Goal: Transaction & Acquisition: Purchase product/service

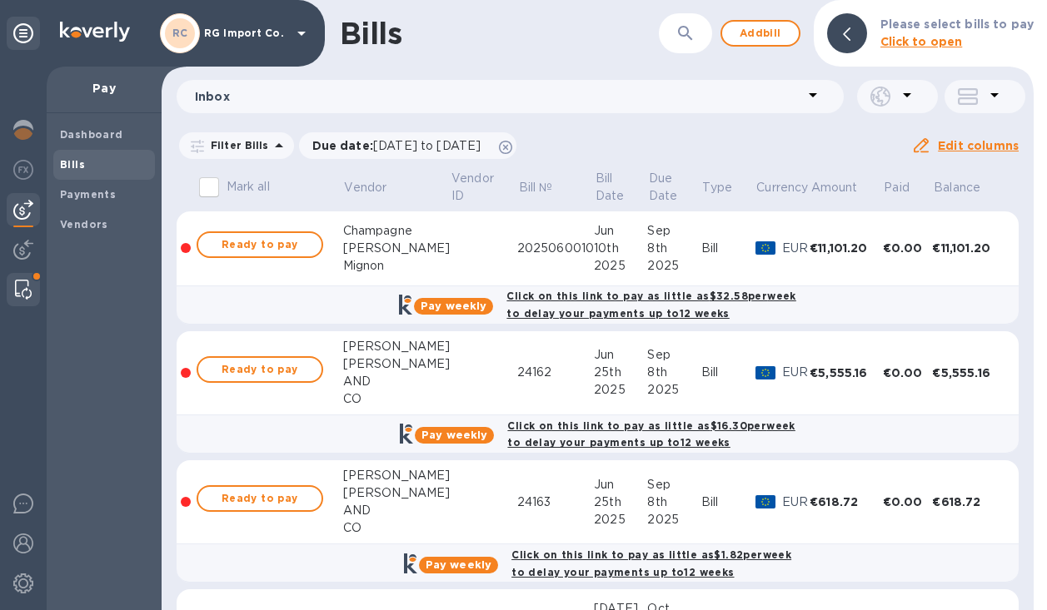
click at [27, 294] on img at bounding box center [23, 290] width 17 height 20
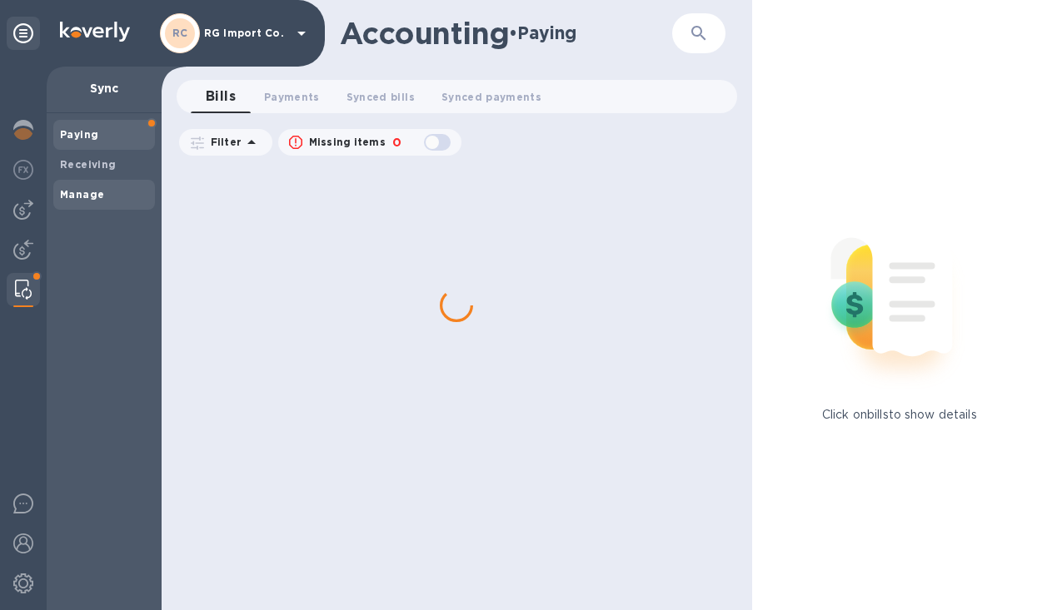
click at [87, 202] on span "Manage" at bounding box center [82, 195] width 44 height 17
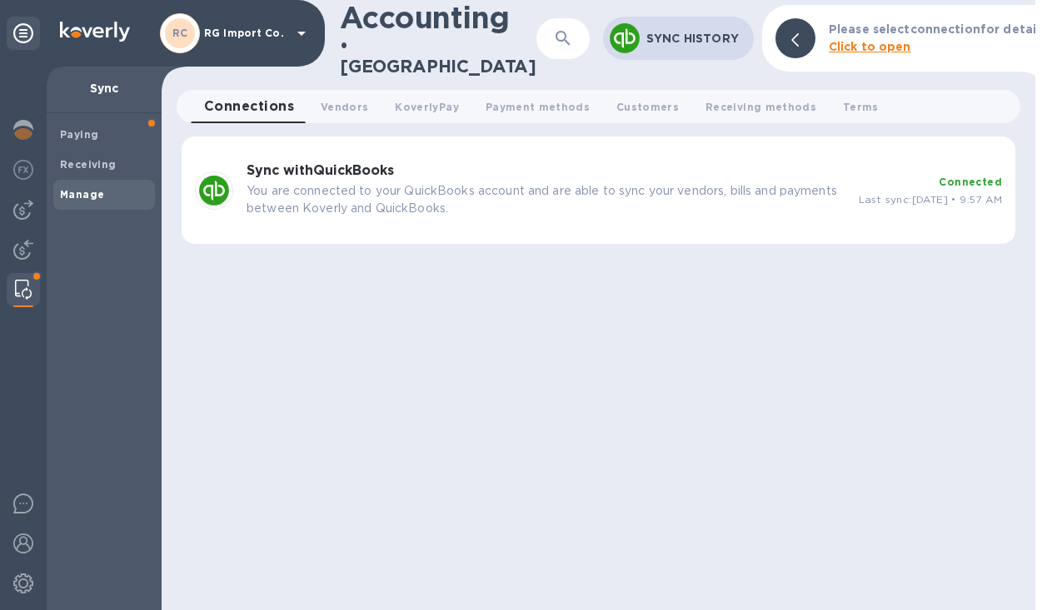
click at [531, 213] on div "Sync with QuickBooks You are connected to your QuickBooks account and are able …" at bounding box center [546, 190] width 612 height 67
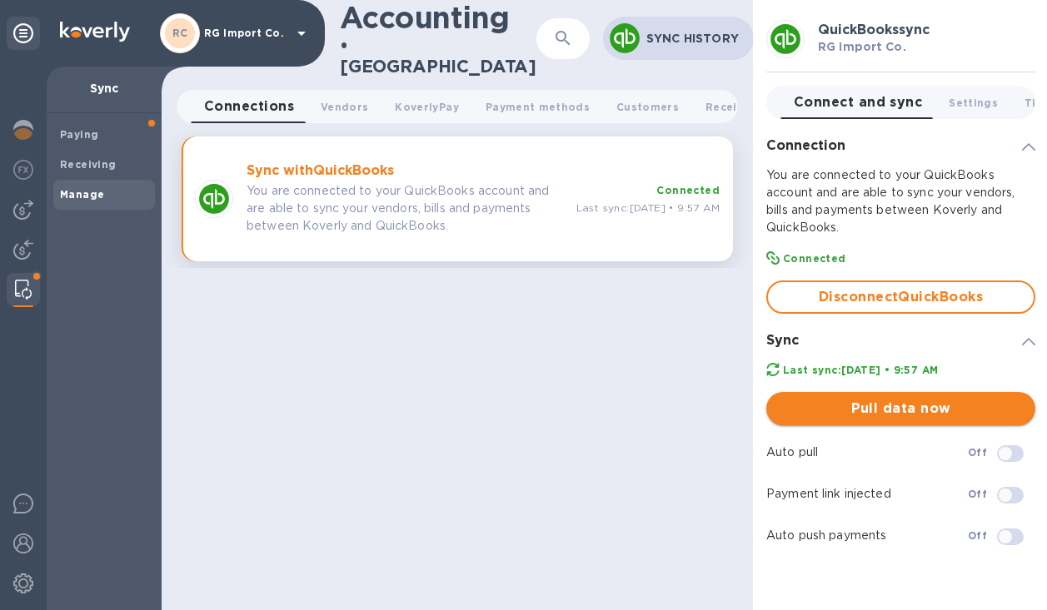
click at [825, 413] on span "Pull data now" at bounding box center [900, 409] width 242 height 20
click at [25, 208] on img at bounding box center [23, 210] width 20 height 20
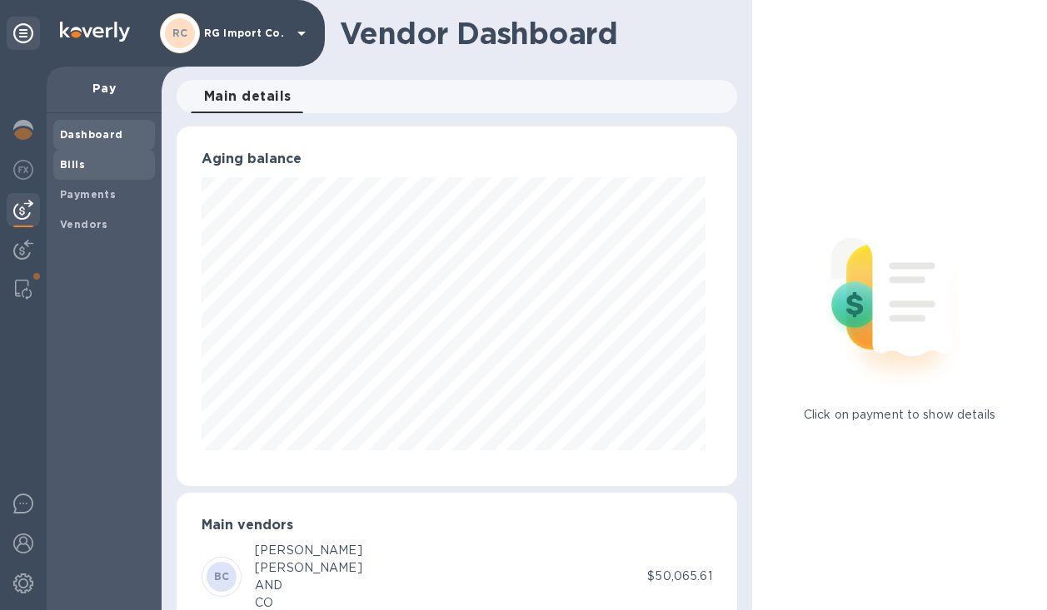
scroll to position [360, 554]
click at [87, 166] on span "Bills" at bounding box center [104, 165] width 88 height 17
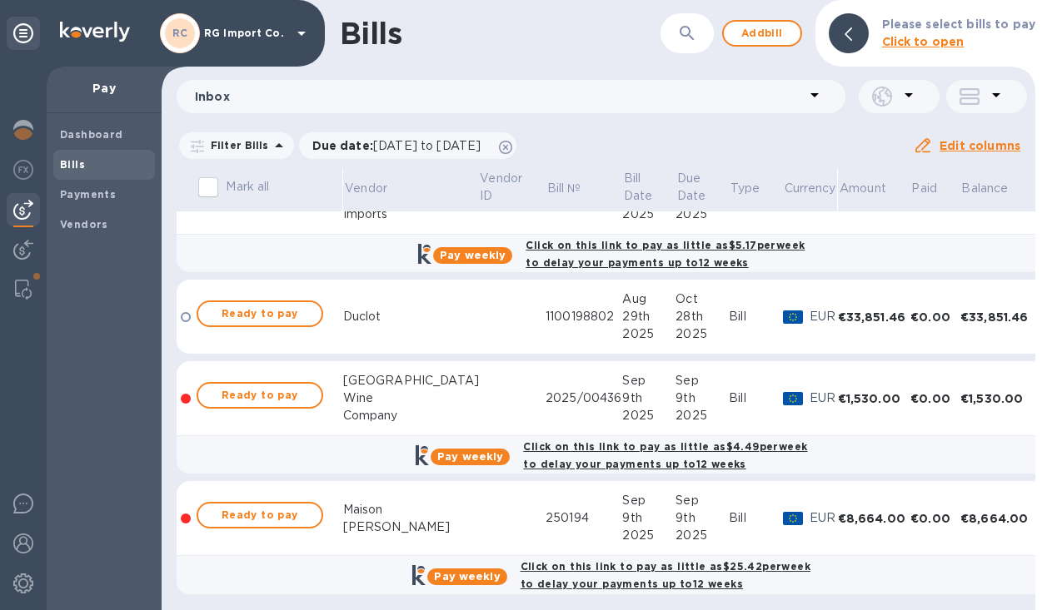
scroll to position [2573, 0]
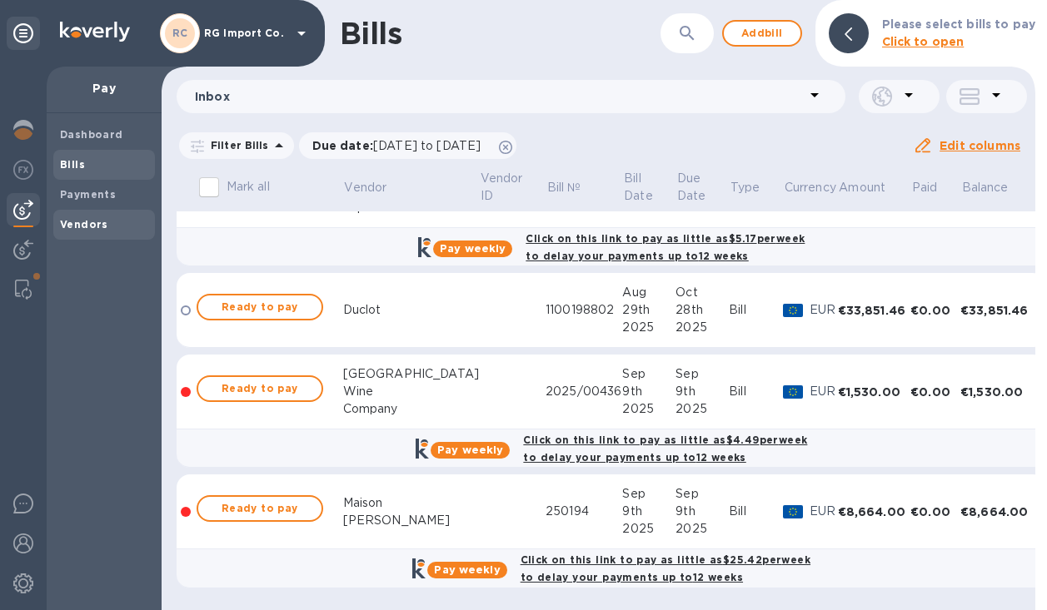
click at [82, 222] on b "Vendors" at bounding box center [84, 224] width 48 height 12
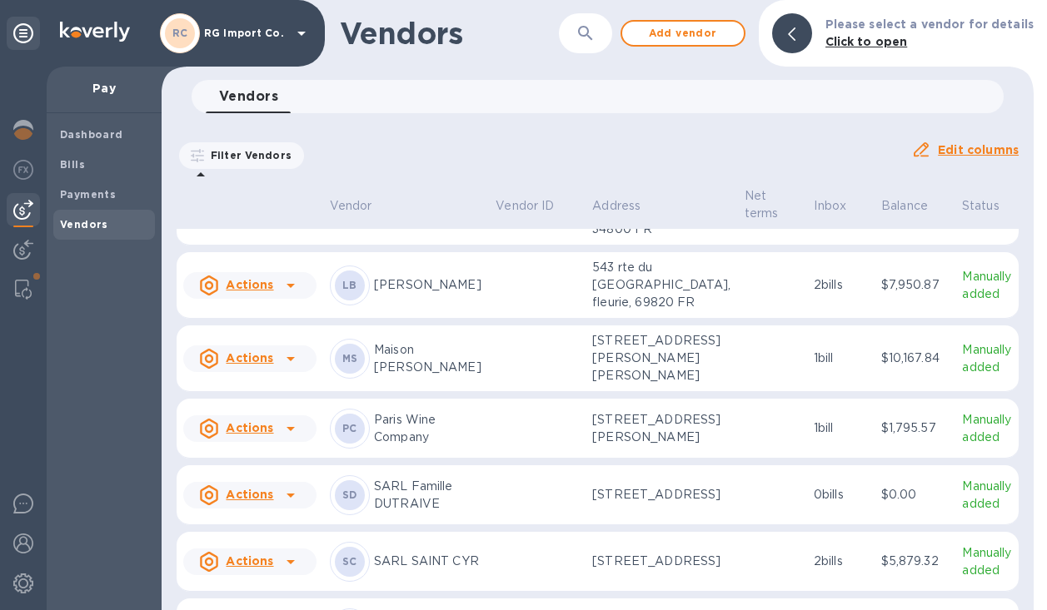
scroll to position [2378, 0]
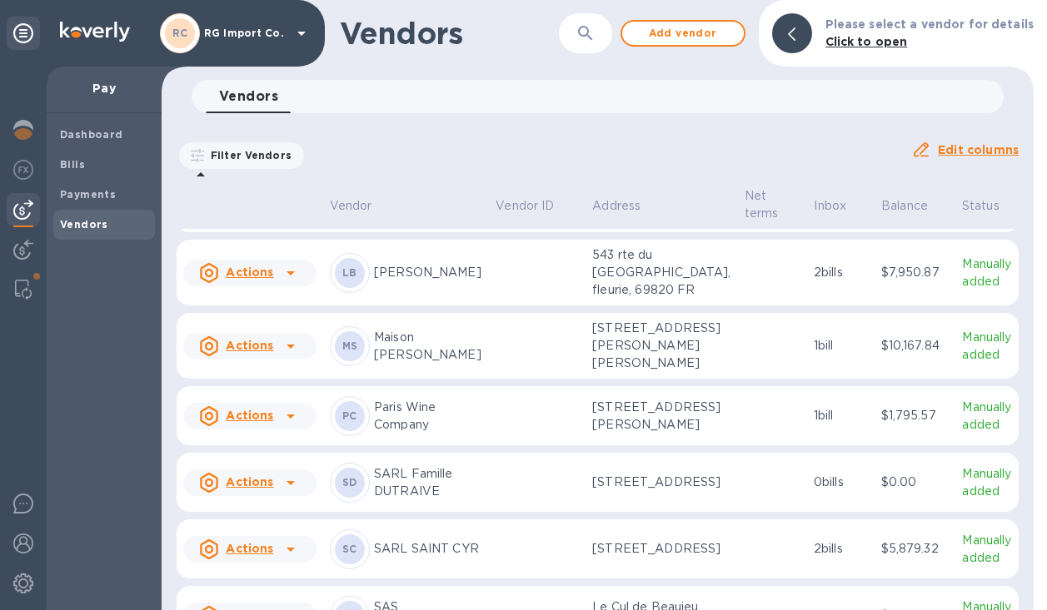
click at [408, 364] on p "Maison [PERSON_NAME]" at bounding box center [428, 346] width 108 height 35
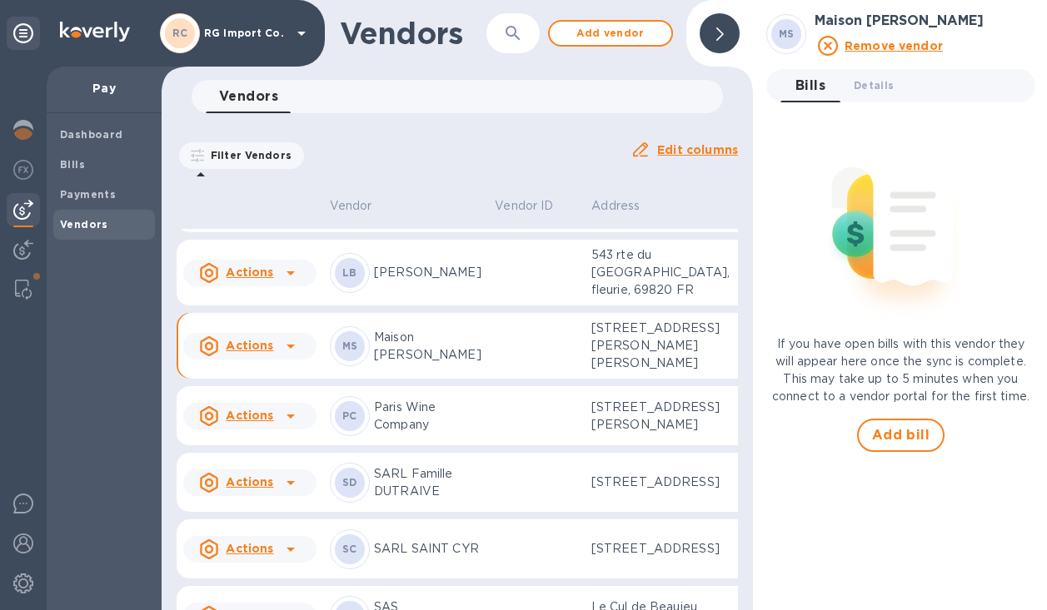
scroll to position [2491, 0]
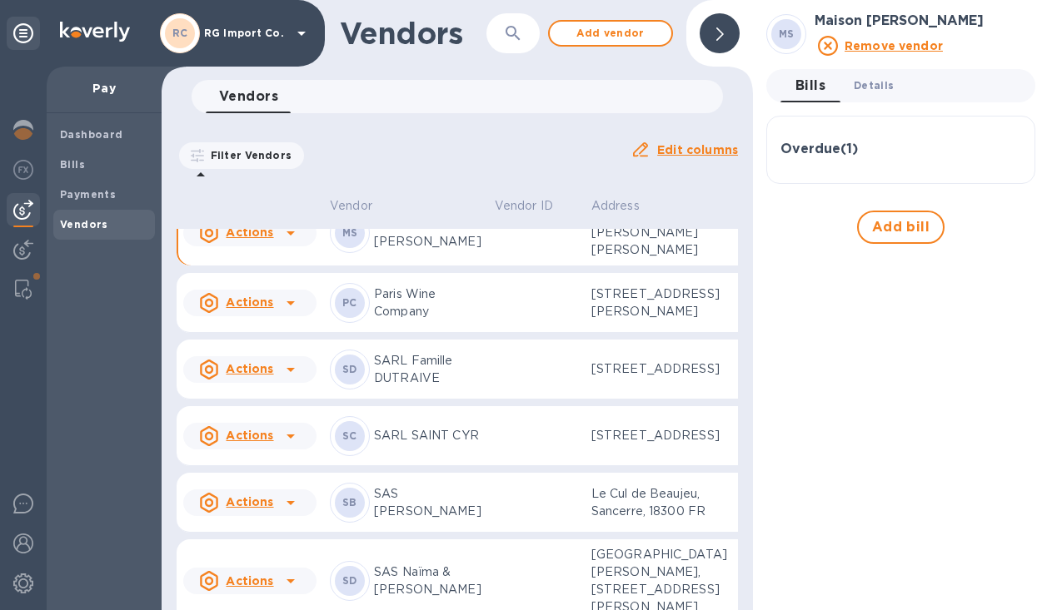
click at [881, 80] on span "Details 0" at bounding box center [873, 85] width 40 height 17
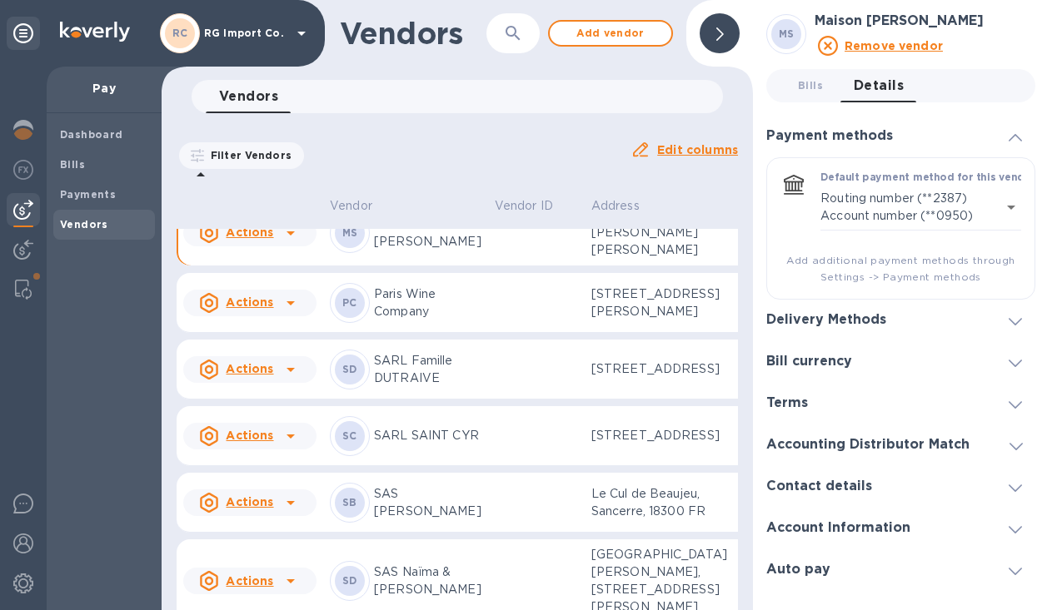
click at [903, 316] on div "Delivery Methods" at bounding box center [900, 321] width 269 height 42
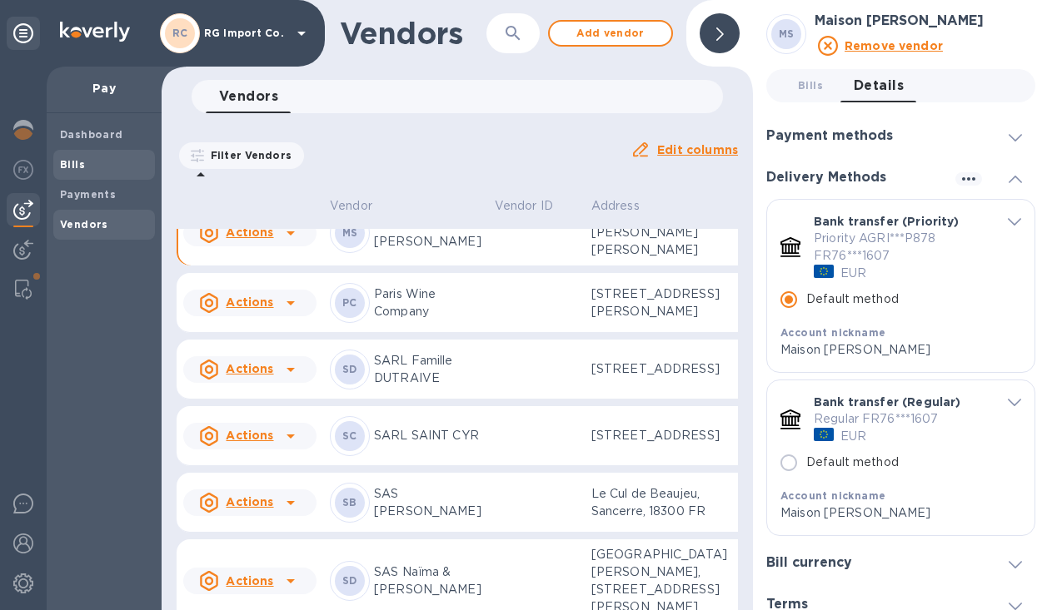
click at [74, 166] on b "Bills" at bounding box center [72, 164] width 25 height 12
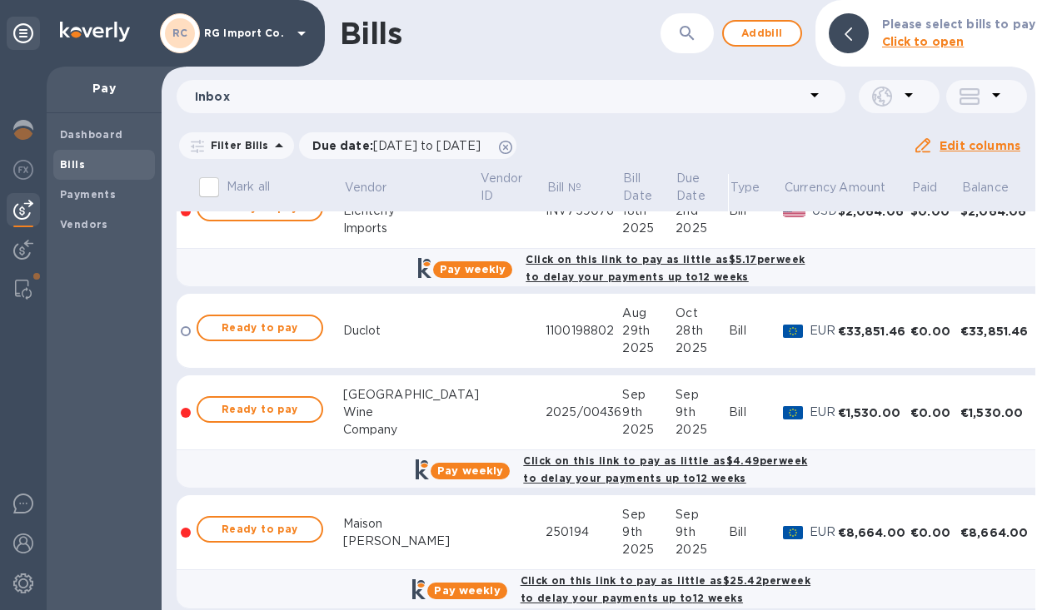
scroll to position [2573, 0]
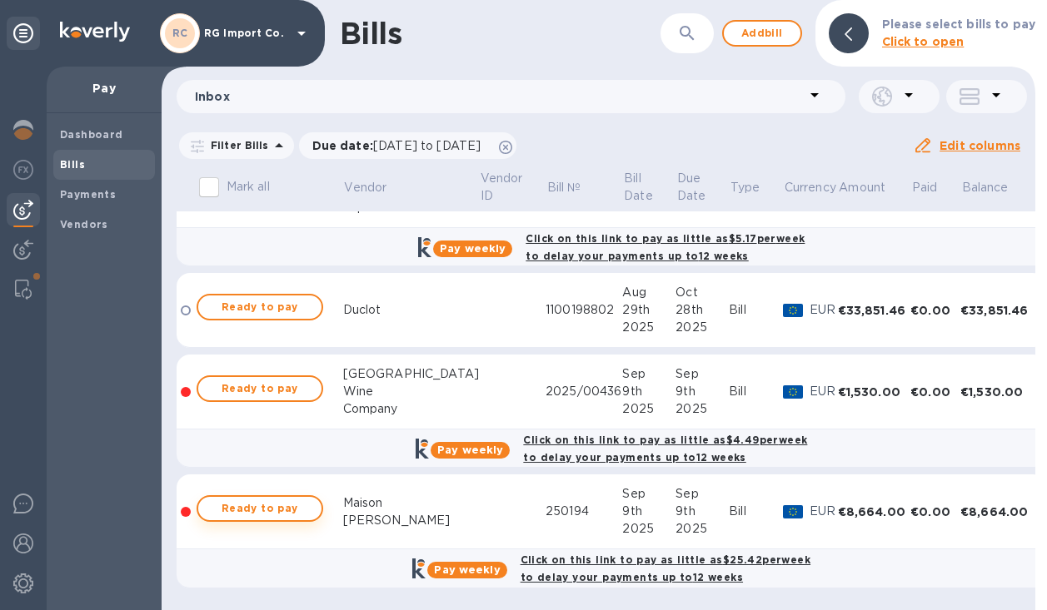
click at [249, 510] on span "Ready to pay" at bounding box center [259, 509] width 97 height 20
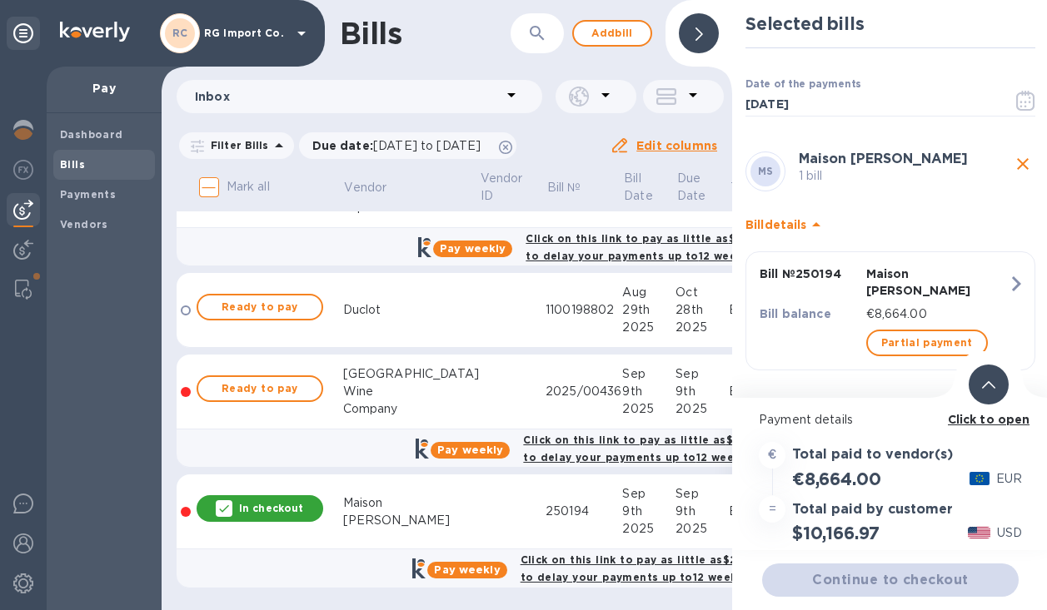
click at [987, 388] on icon at bounding box center [988, 384] width 13 height 7
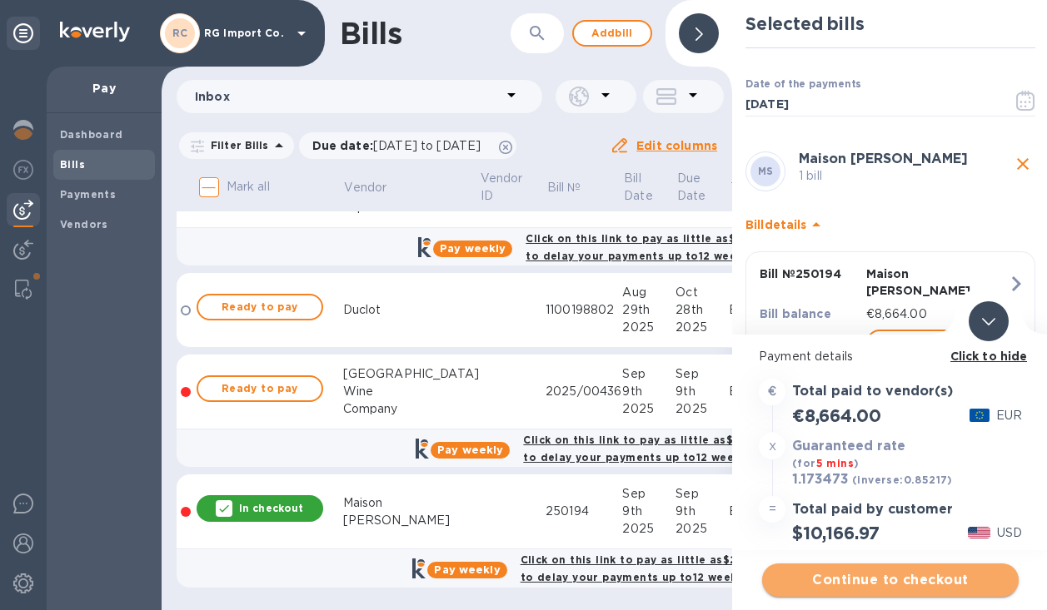
click at [809, 582] on span "Continue to checkout" at bounding box center [890, 580] width 230 height 20
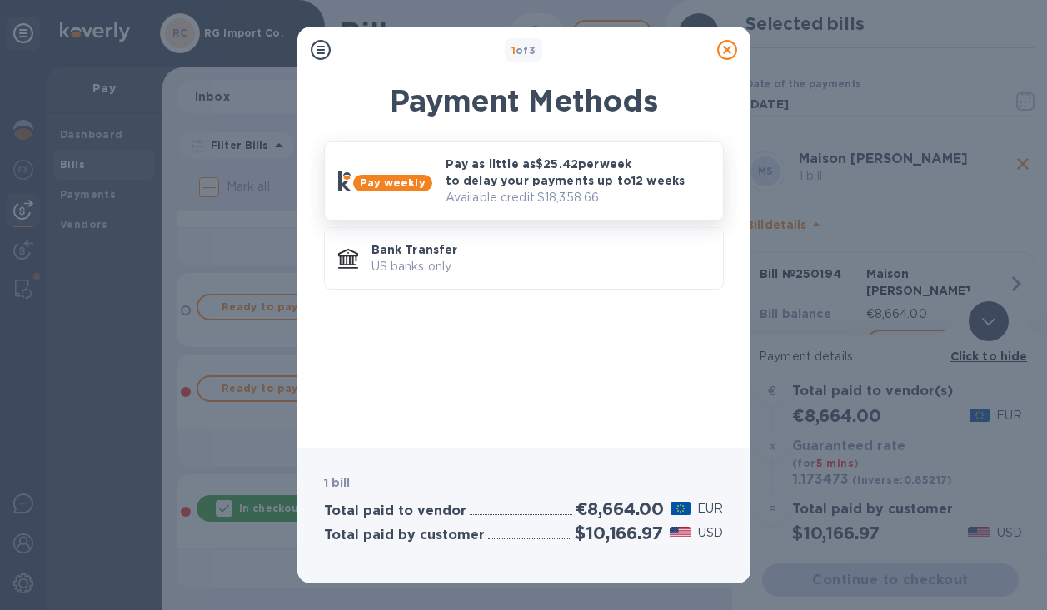
click at [609, 167] on p "Pay as little as $25.42 per week to delay your payments up to 12 weeks" at bounding box center [577, 172] width 264 height 33
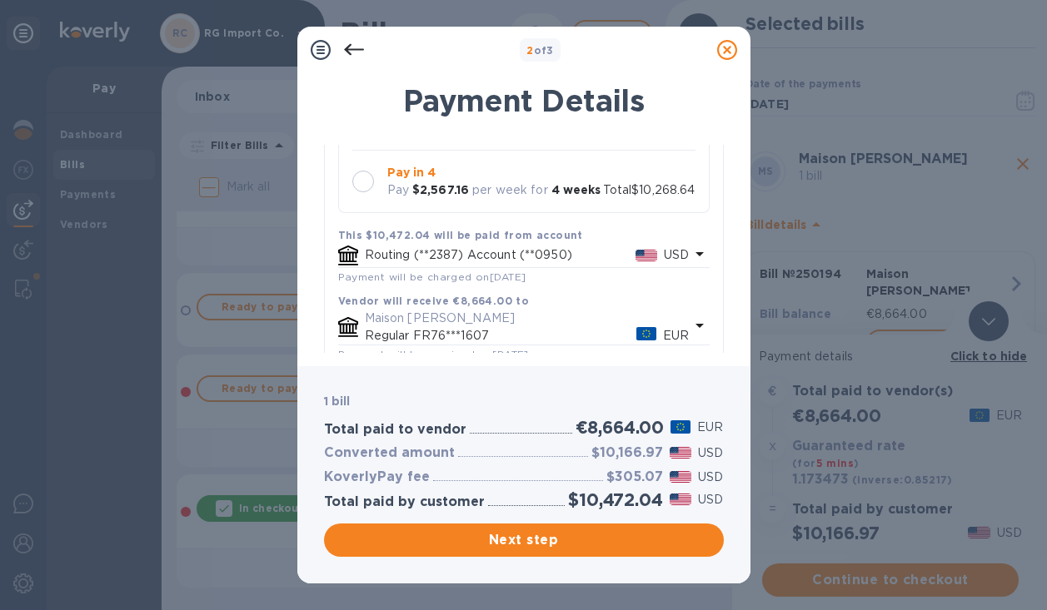
scroll to position [296, 0]
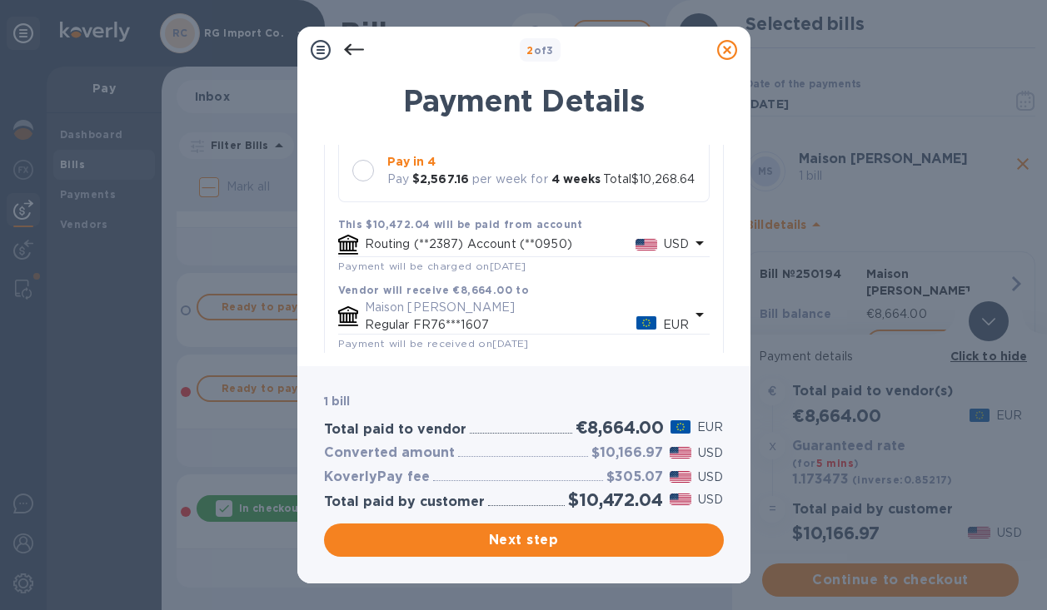
click at [364, 172] on div at bounding box center [363, 171] width 22 height 22
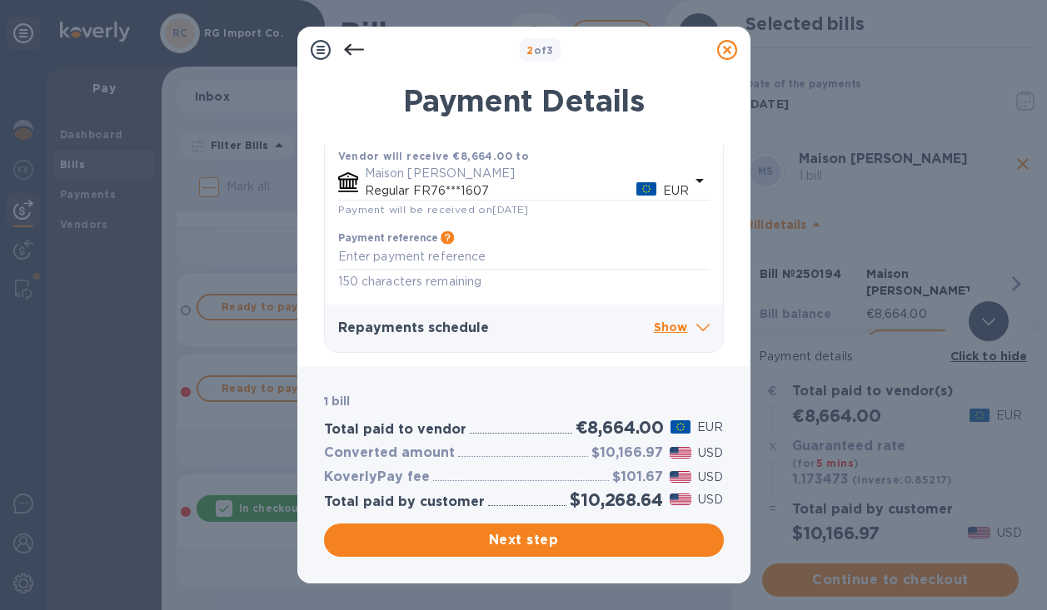
scroll to position [451, 0]
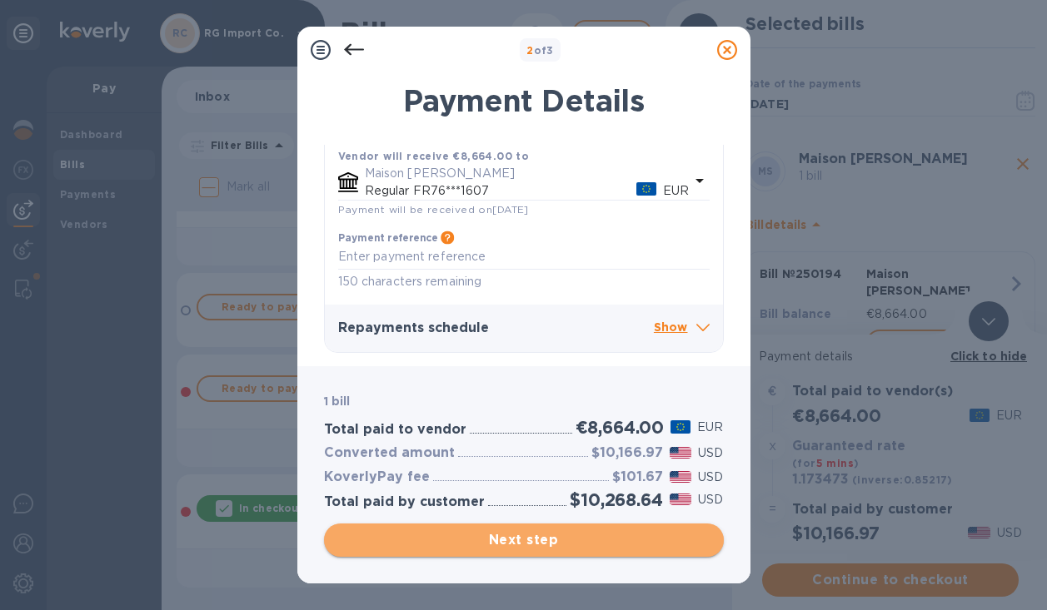
click at [476, 540] on span "Next step" at bounding box center [523, 540] width 373 height 20
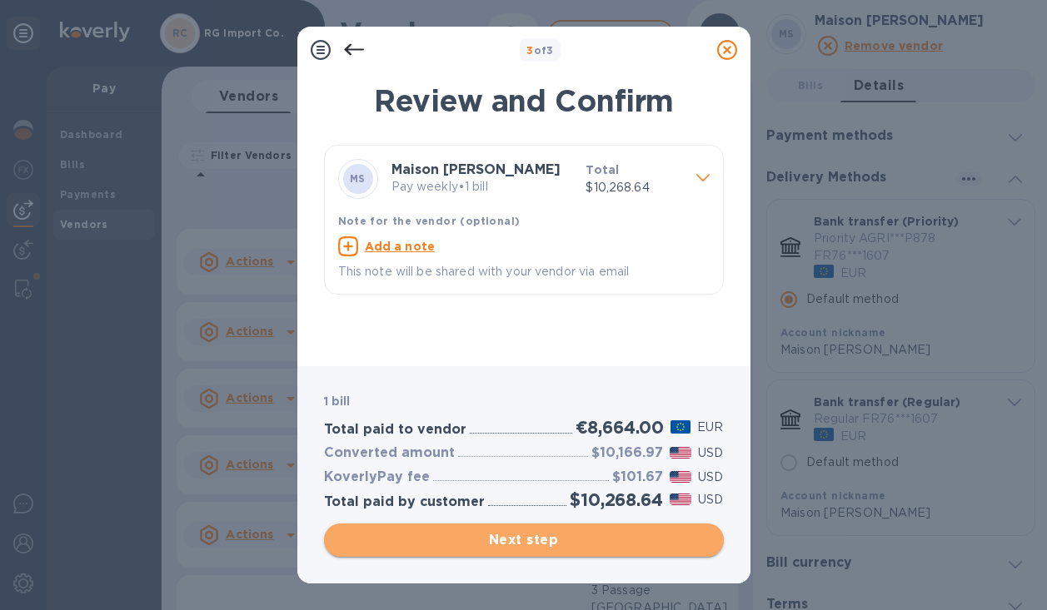
click at [470, 540] on span "Next step" at bounding box center [523, 540] width 373 height 20
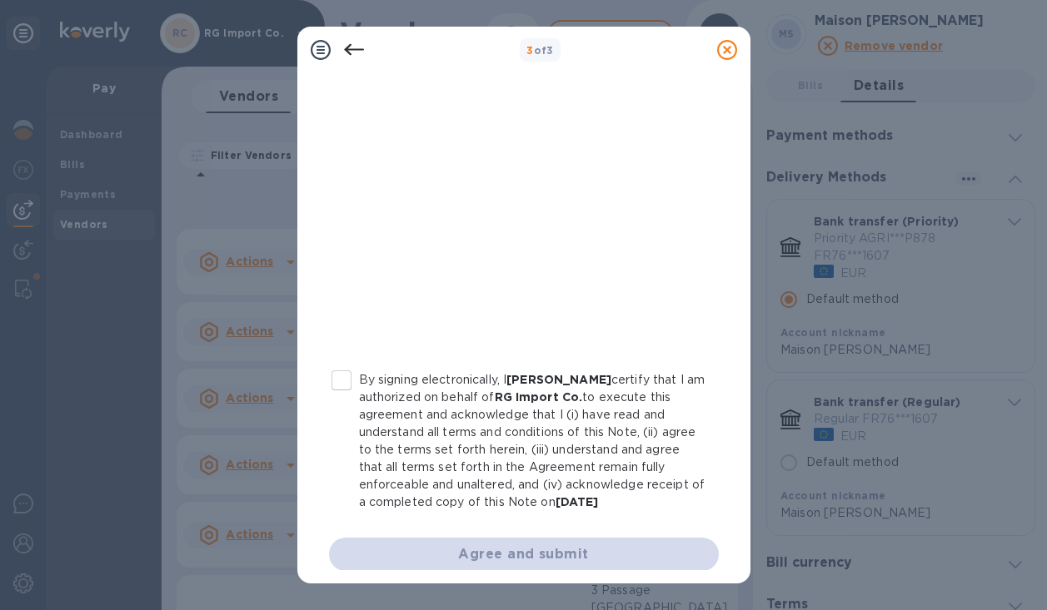
scroll to position [320, 0]
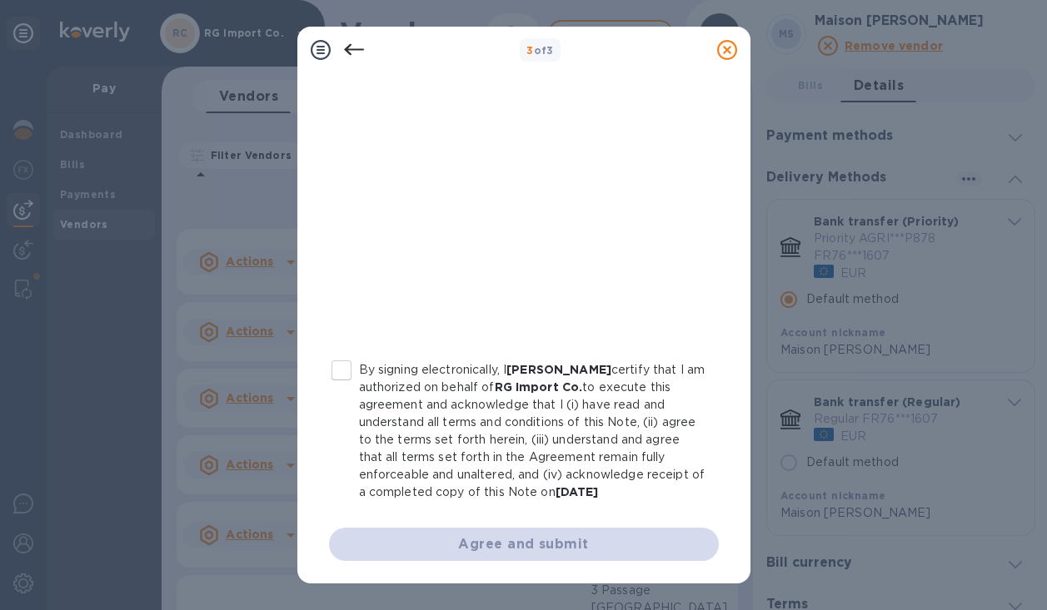
click at [341, 368] on input "By signing electronically, I [PERSON_NAME] certify that I am authorized on beha…" at bounding box center [341, 370] width 35 height 35
checkbox input "true"
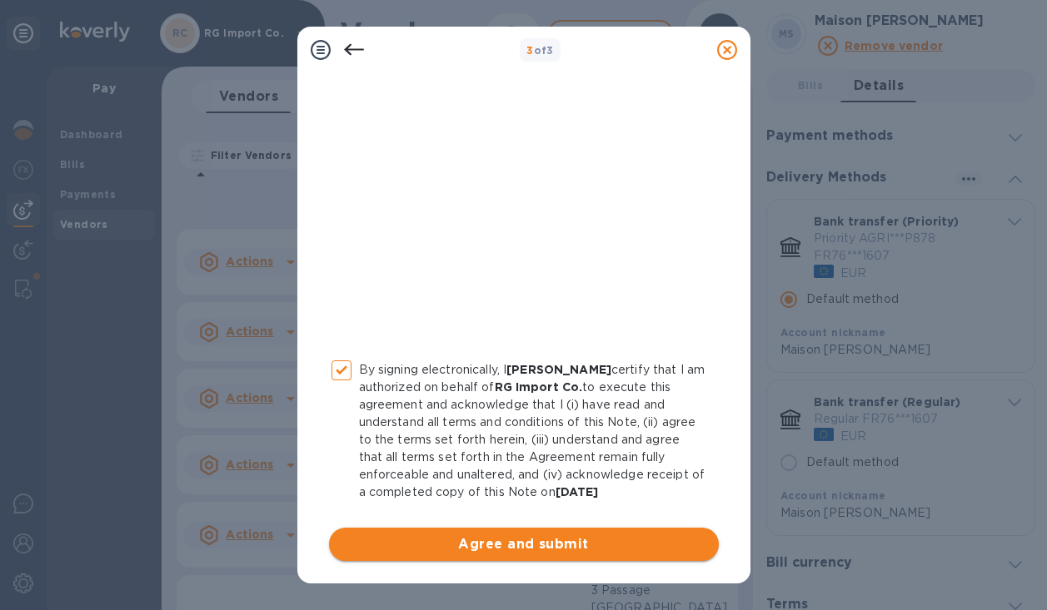
click at [480, 545] on span "Agree and submit" at bounding box center [523, 545] width 363 height 20
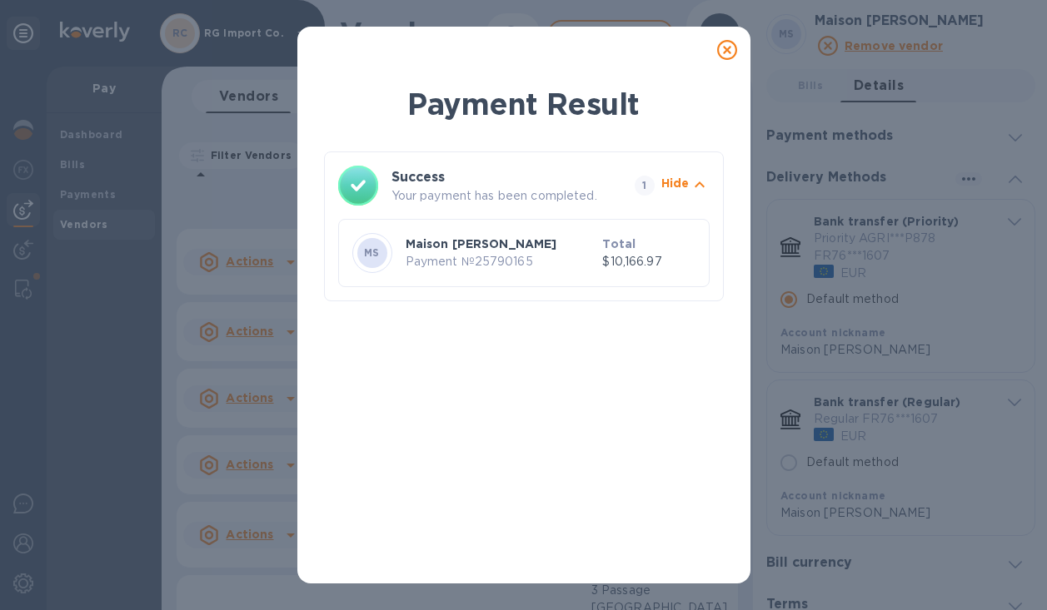
click at [728, 48] on icon at bounding box center [727, 50] width 20 height 20
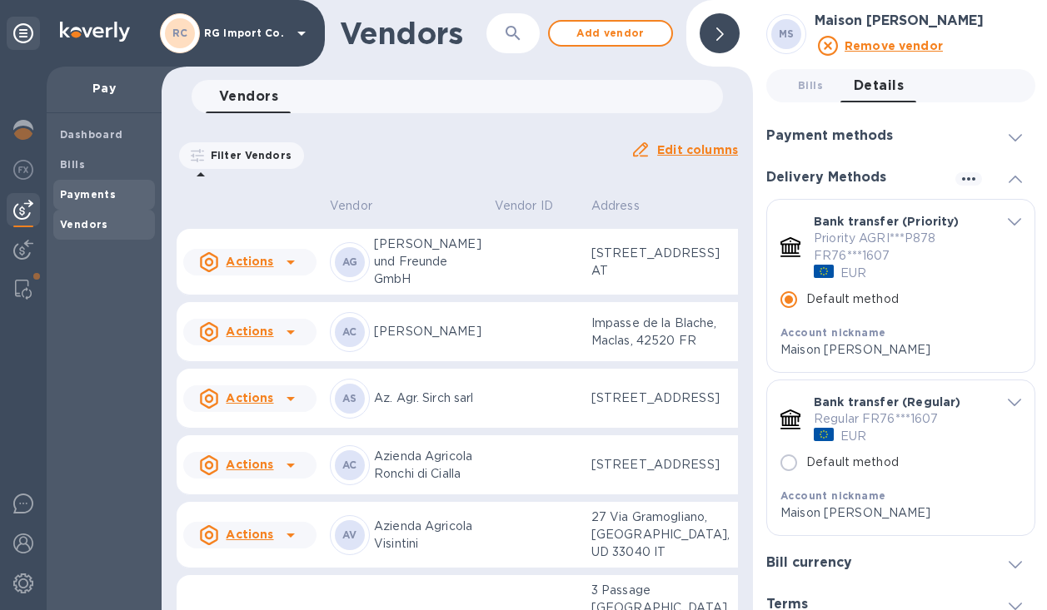
click at [77, 195] on b "Payments" at bounding box center [88, 194] width 56 height 12
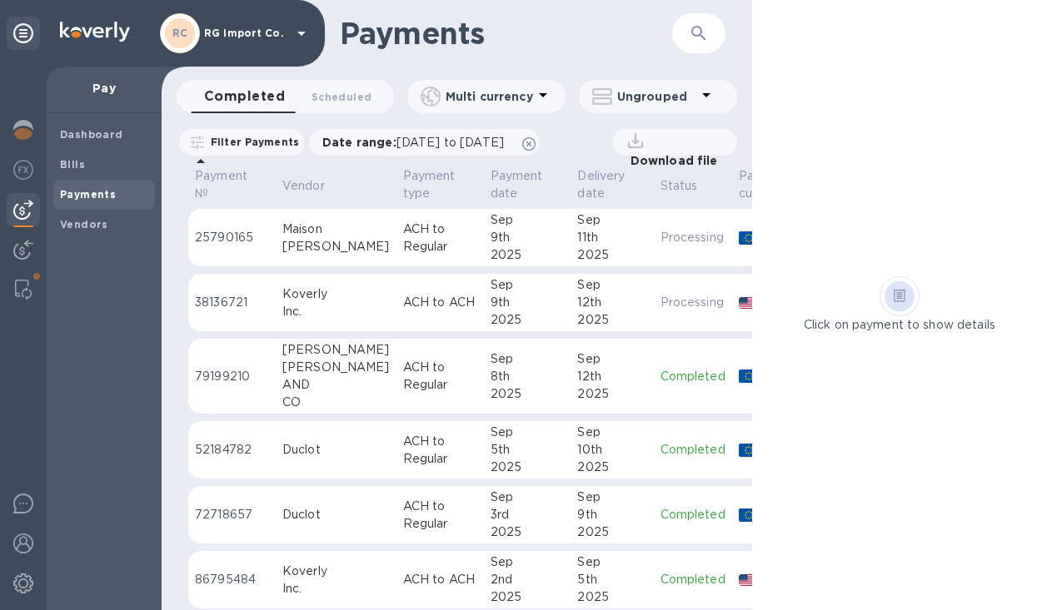
click at [403, 245] on p "ACH to Regular" at bounding box center [440, 238] width 74 height 35
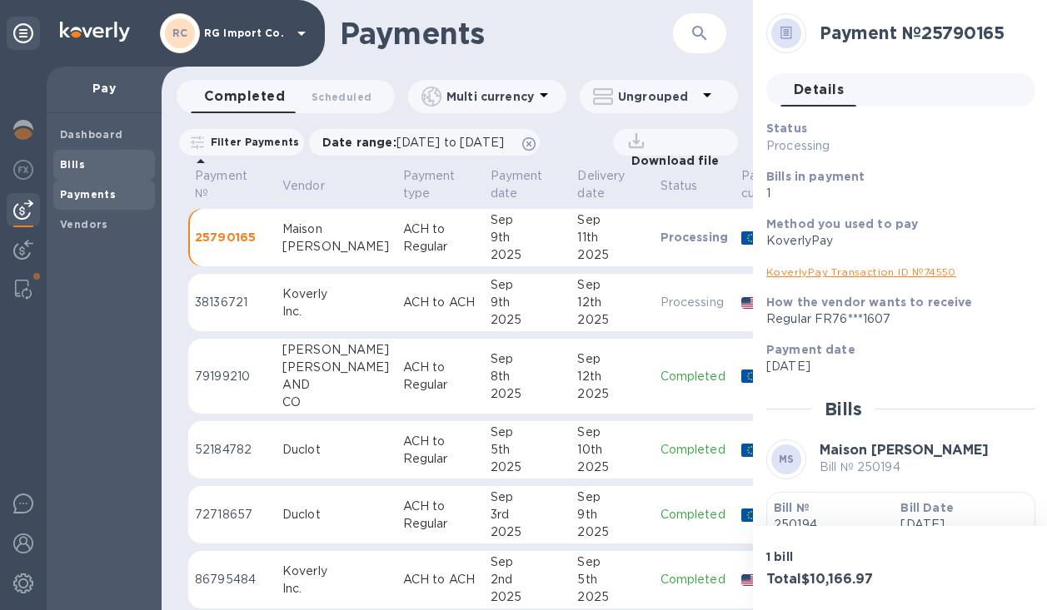
click at [77, 165] on b "Bills" at bounding box center [72, 164] width 25 height 12
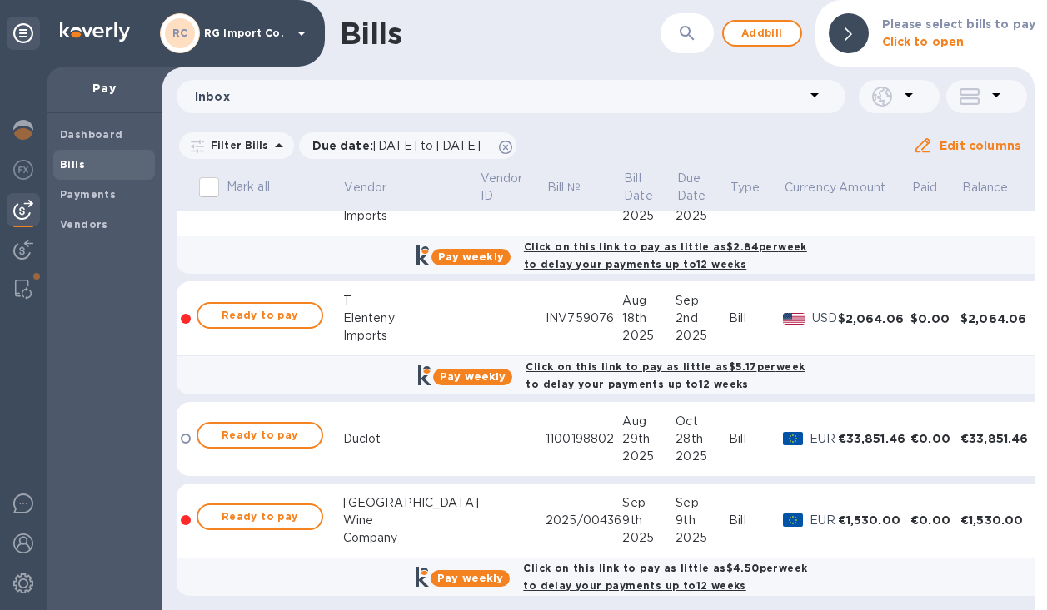
scroll to position [2292, 0]
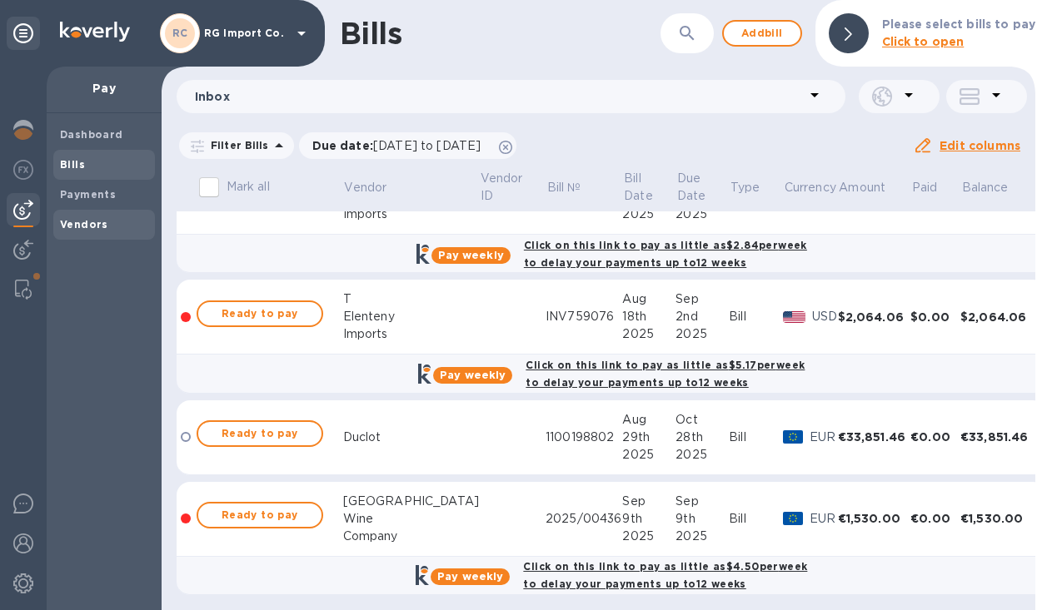
click at [87, 221] on b "Vendors" at bounding box center [84, 224] width 48 height 12
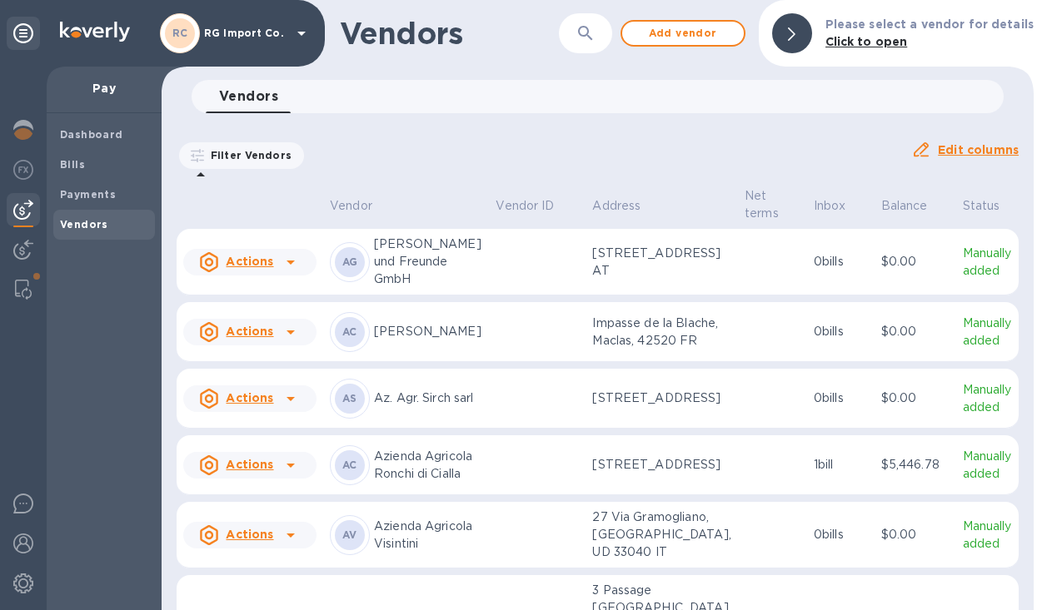
click at [650, 91] on div "Vendors 0" at bounding box center [605, 96] width 798 height 33
click at [595, 34] on icon "button" at bounding box center [585, 33] width 20 height 20
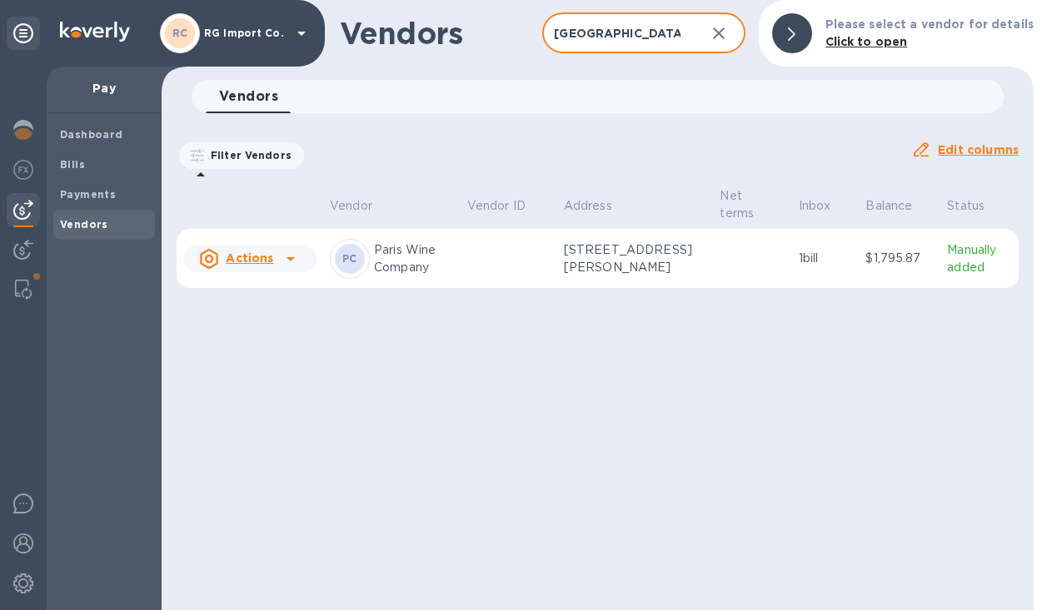
type input "[GEOGRAPHIC_DATA]"
click at [388, 262] on p "Paris Wine Company" at bounding box center [414, 258] width 80 height 35
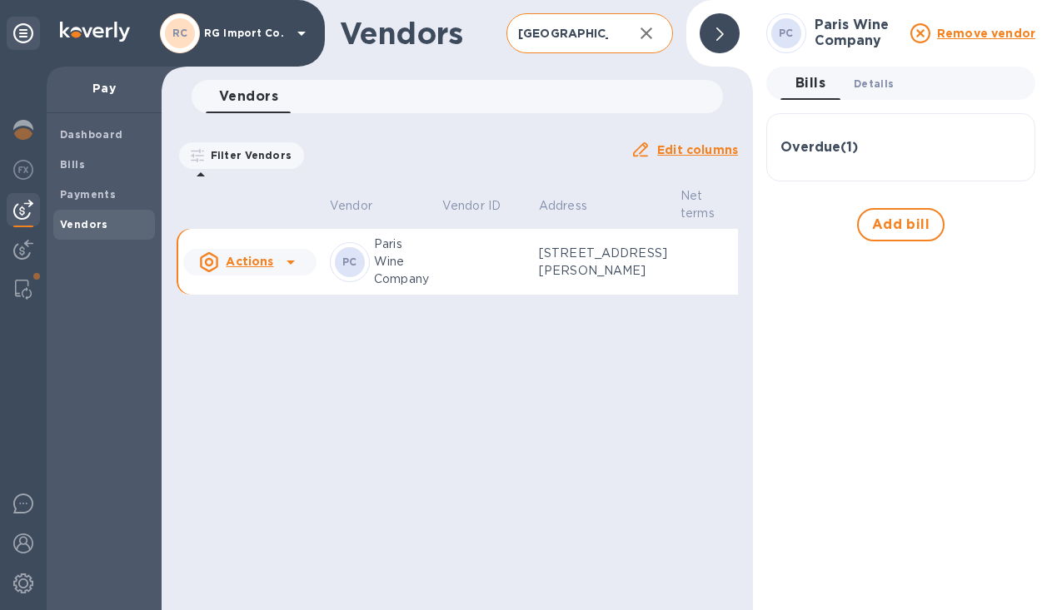
click at [878, 83] on span "Details 0" at bounding box center [873, 83] width 40 height 17
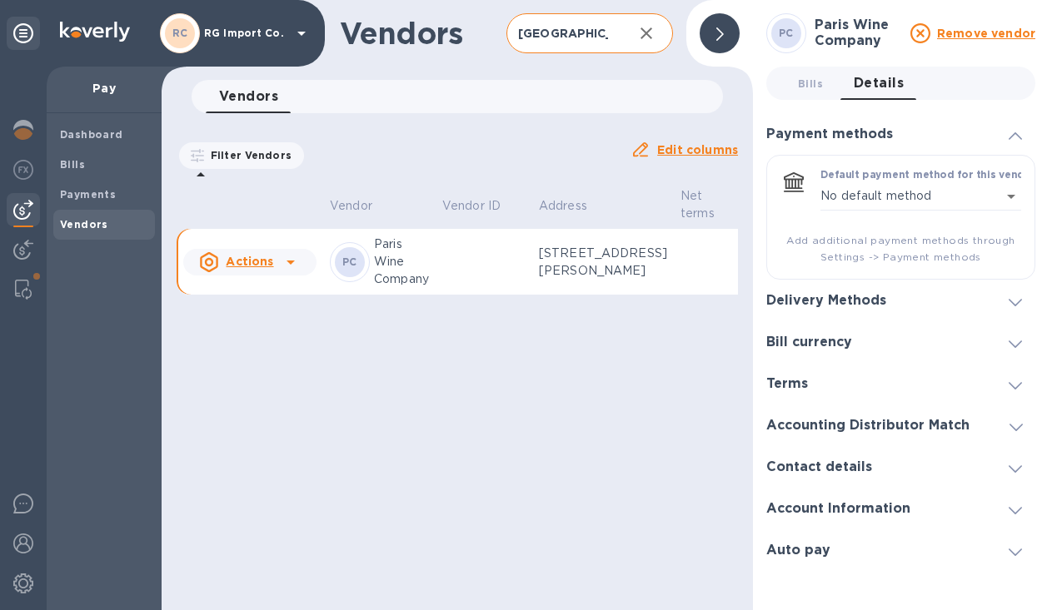
click at [868, 296] on h3 "Delivery Methods" at bounding box center [826, 301] width 120 height 16
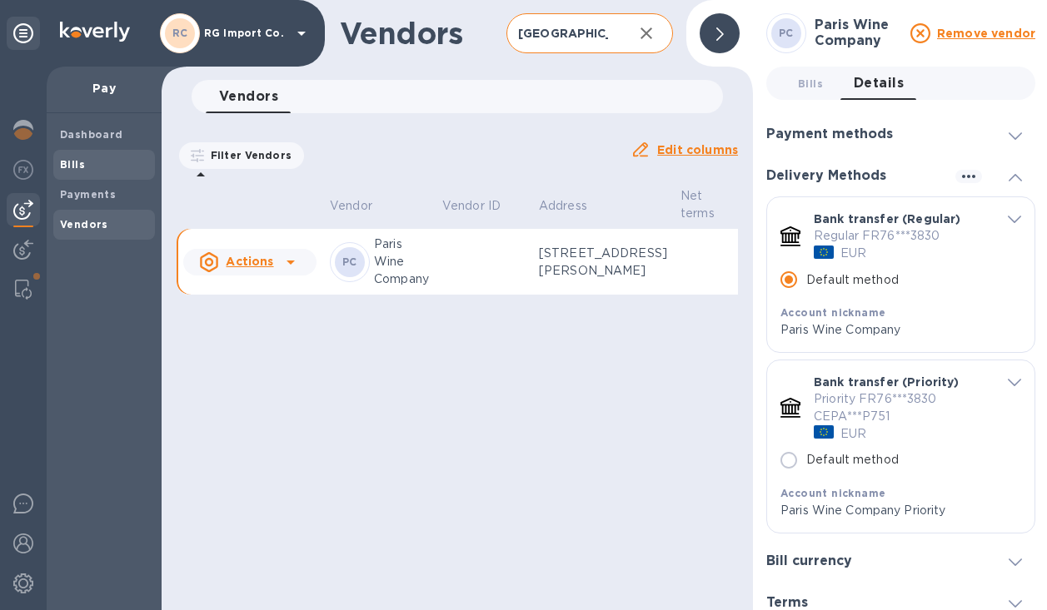
click at [74, 167] on b "Bills" at bounding box center [72, 164] width 25 height 12
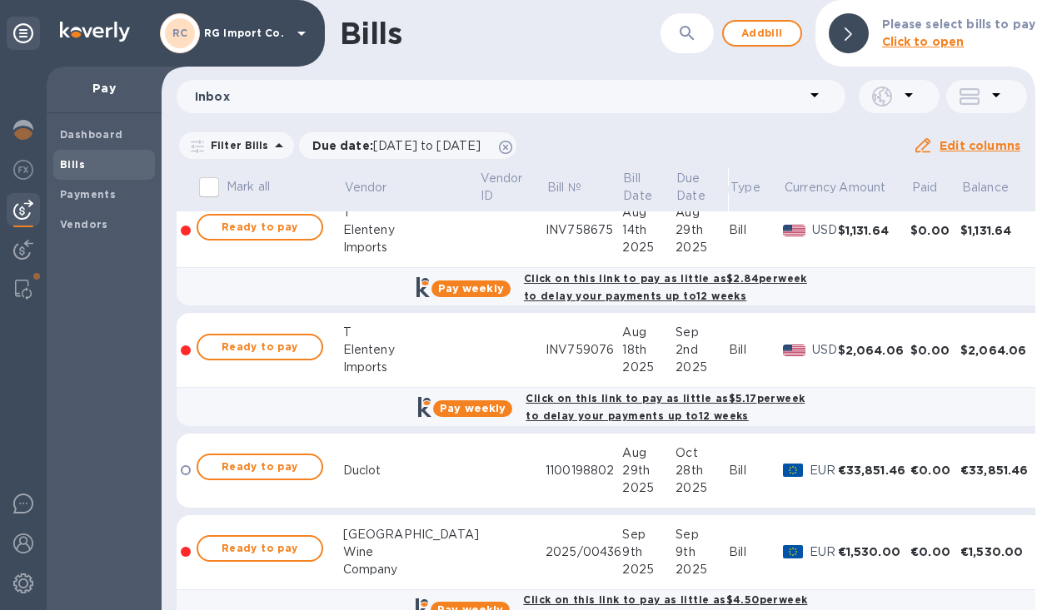
scroll to position [2299, 0]
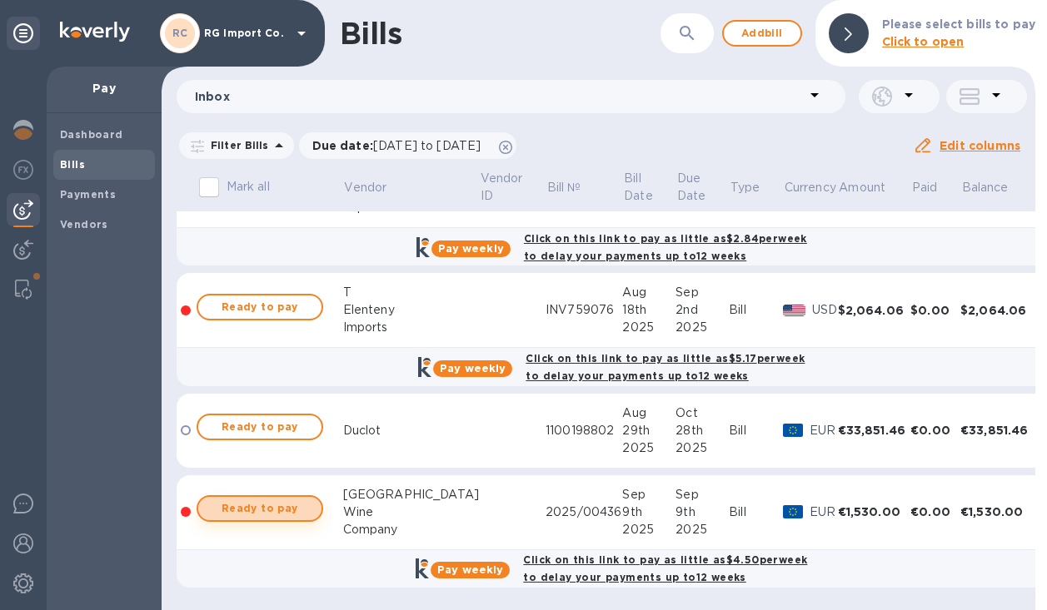
click at [277, 508] on span "Ready to pay" at bounding box center [259, 509] width 97 height 20
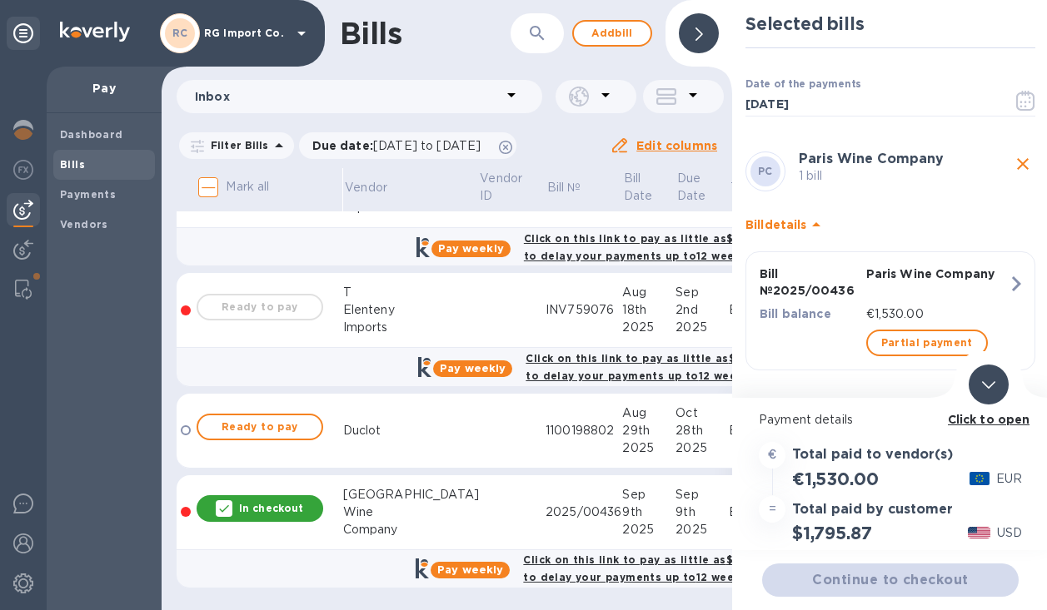
click at [988, 390] on span at bounding box center [988, 384] width 13 height 16
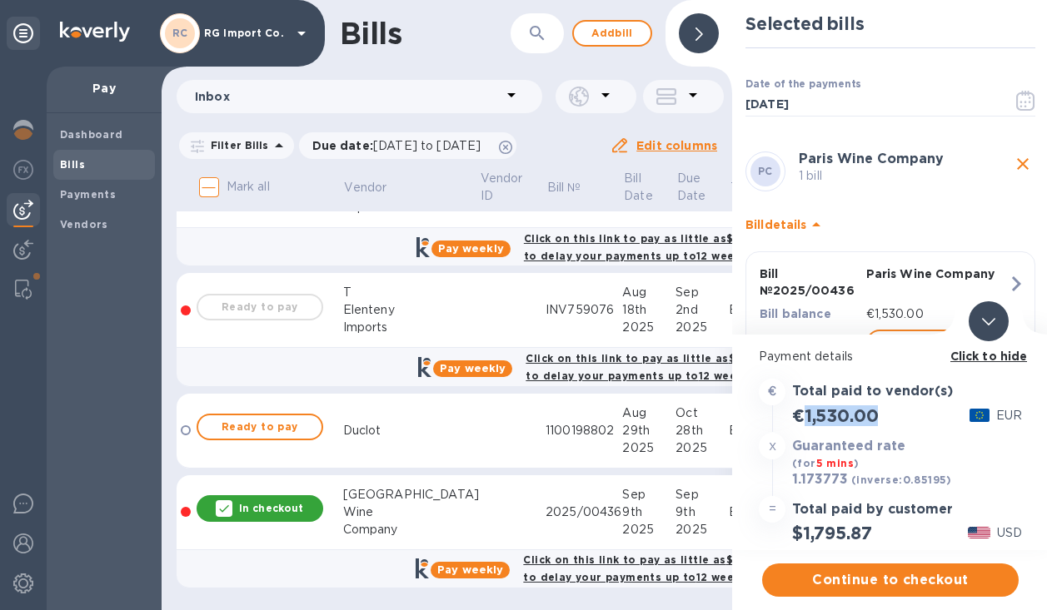
drag, startPoint x: 883, startPoint y: 420, endPoint x: 804, endPoint y: 421, distance: 79.1
click at [804, 420] on div "€1,530.00 EUR" at bounding box center [890, 415] width 270 height 27
copy h2 "1,530.00"
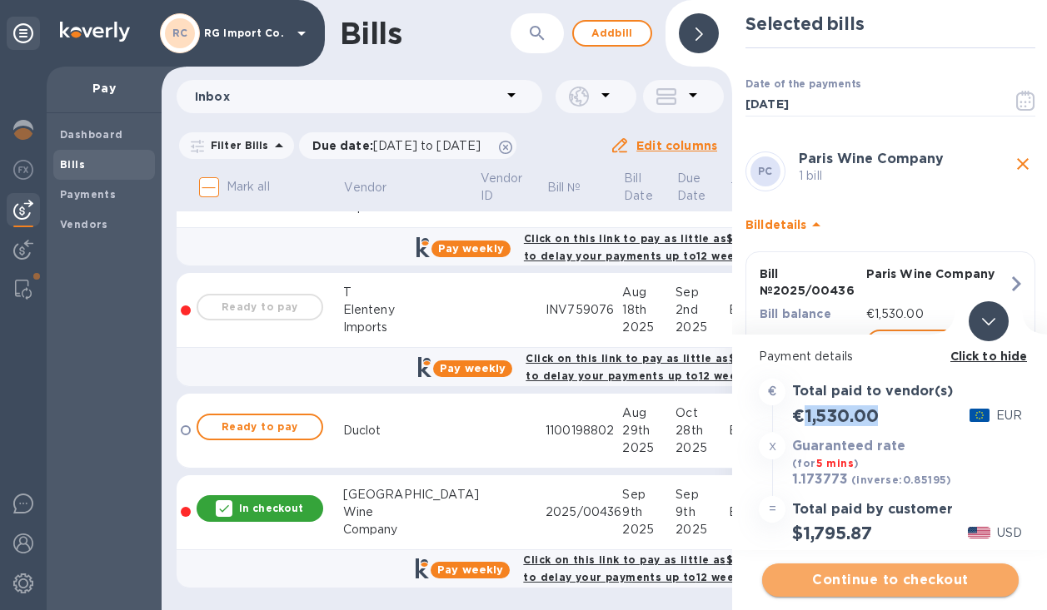
click at [820, 579] on span "Continue to checkout" at bounding box center [890, 580] width 230 height 20
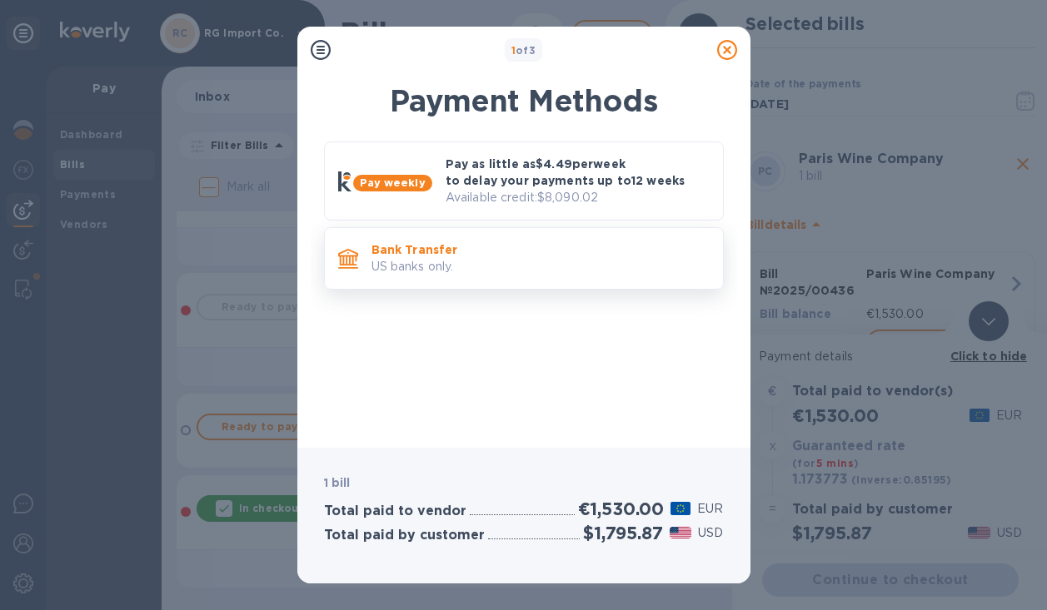
click at [494, 256] on p "Bank Transfer" at bounding box center [540, 249] width 338 height 17
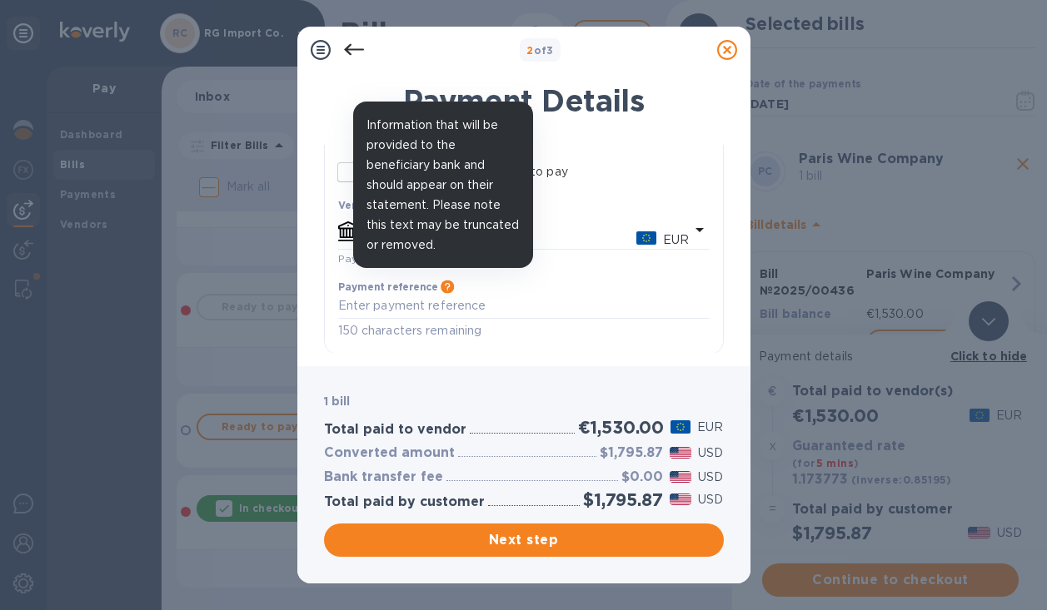
scroll to position [187, 0]
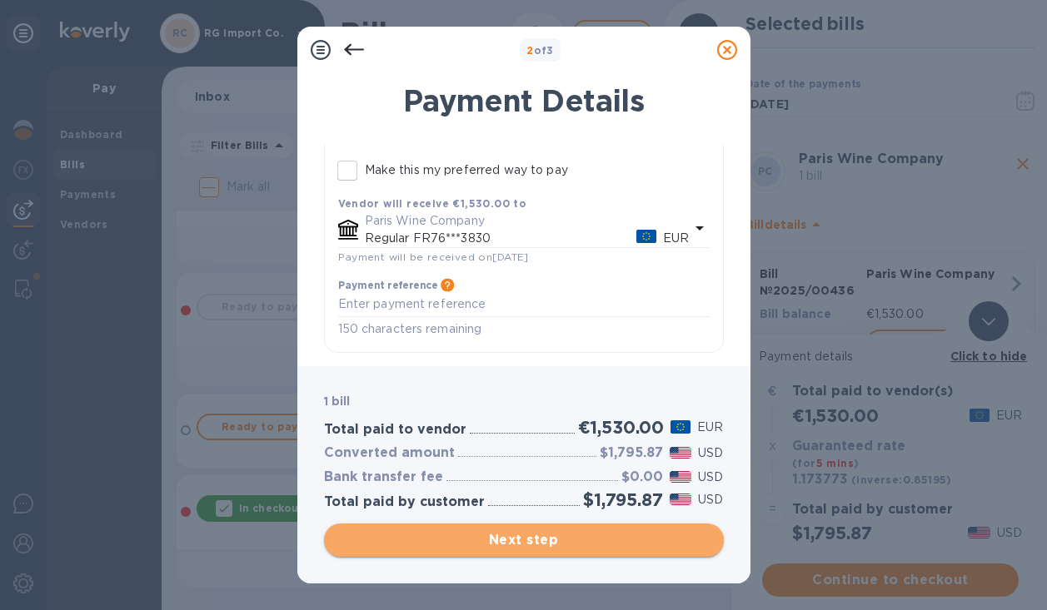
click at [484, 541] on span "Next step" at bounding box center [523, 540] width 373 height 20
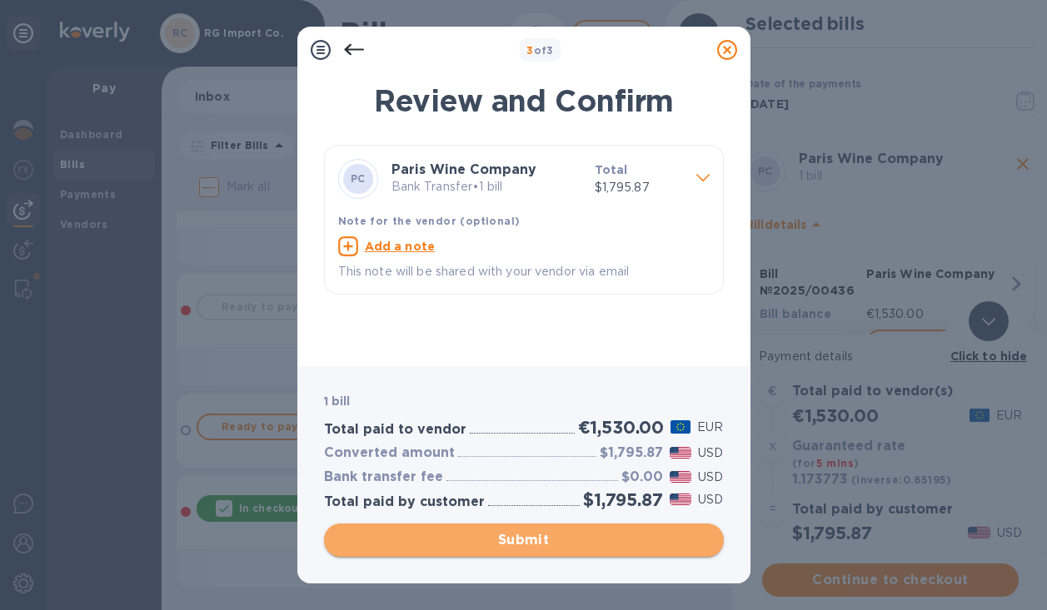
click at [491, 540] on span "Submit" at bounding box center [523, 540] width 373 height 20
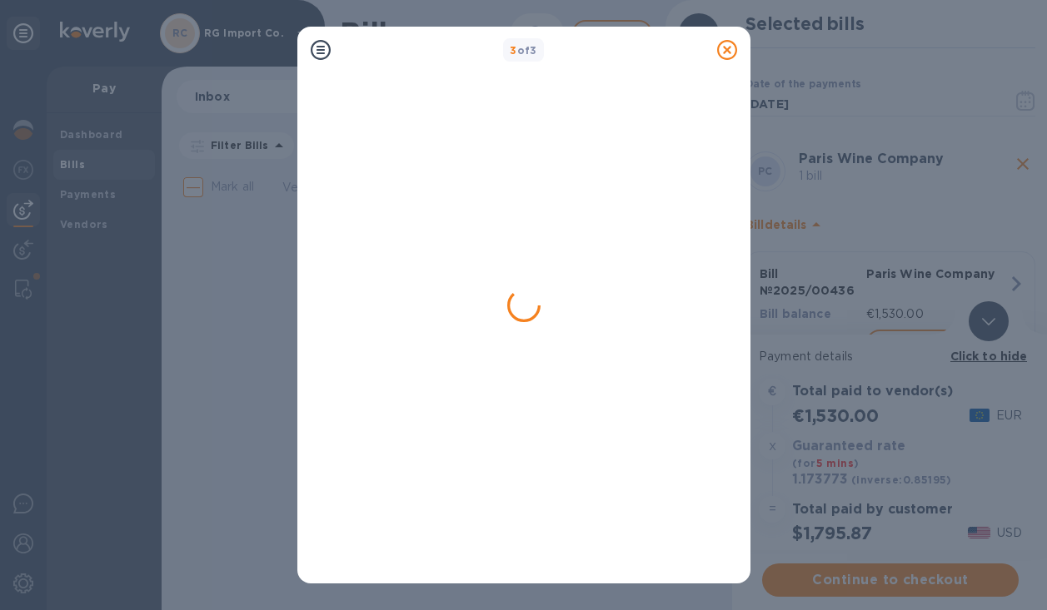
scroll to position [0, 0]
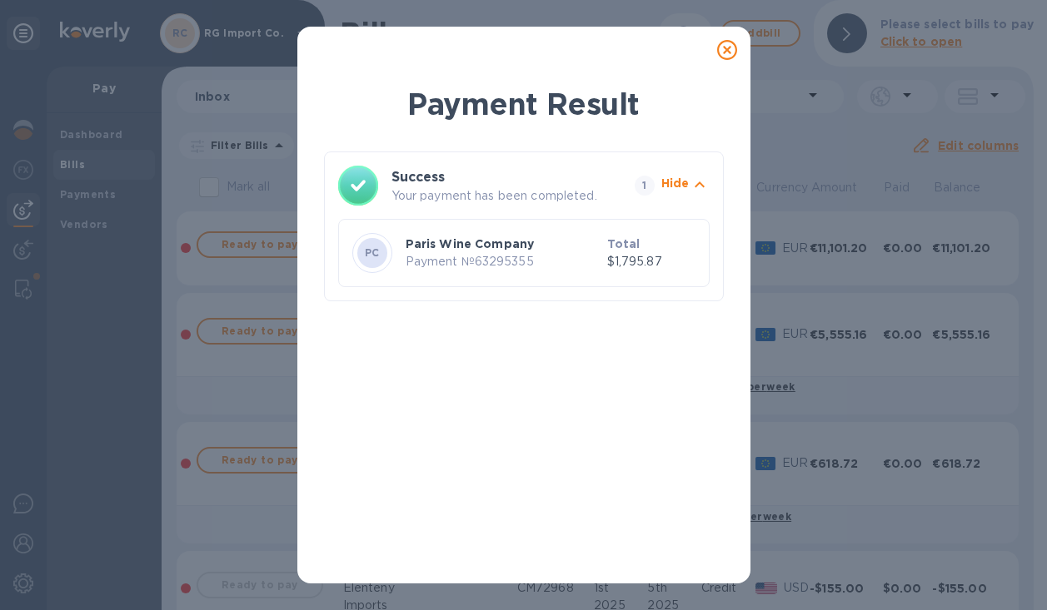
click at [727, 50] on icon at bounding box center [727, 50] width 20 height 20
